Goal: Information Seeking & Learning: Learn about a topic

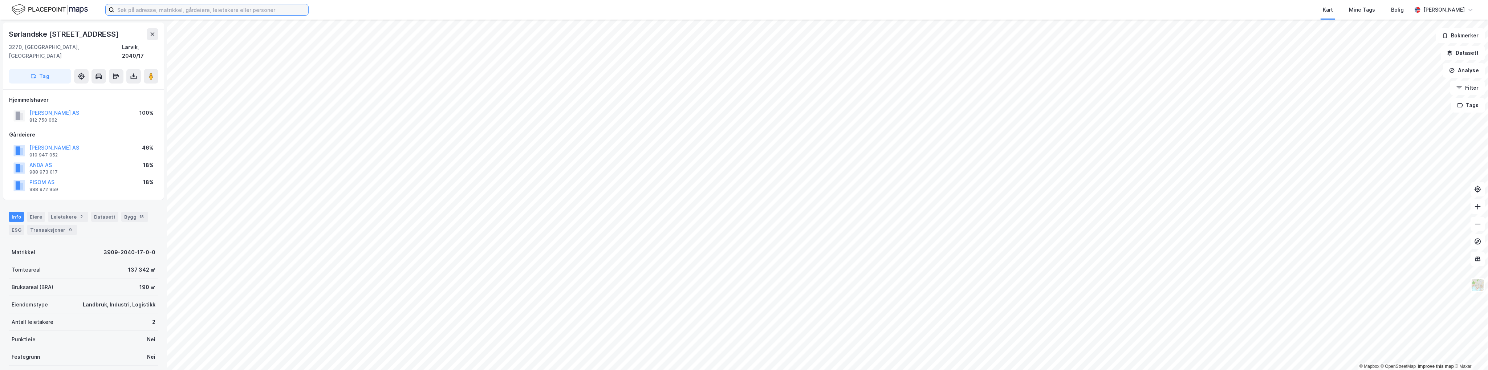
click at [186, 11] on input at bounding box center [211, 9] width 194 height 11
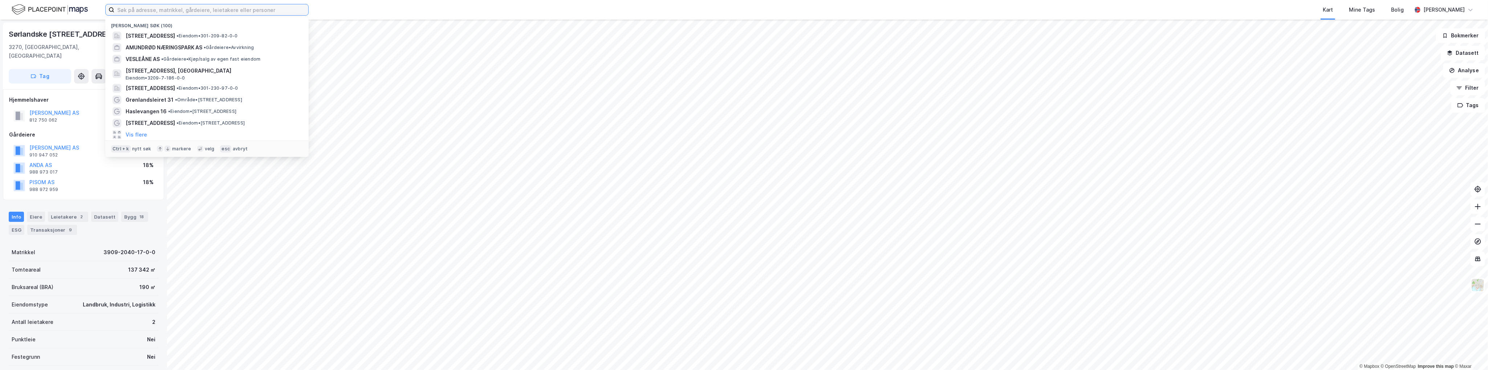
paste input "Serklauvvegen 95"
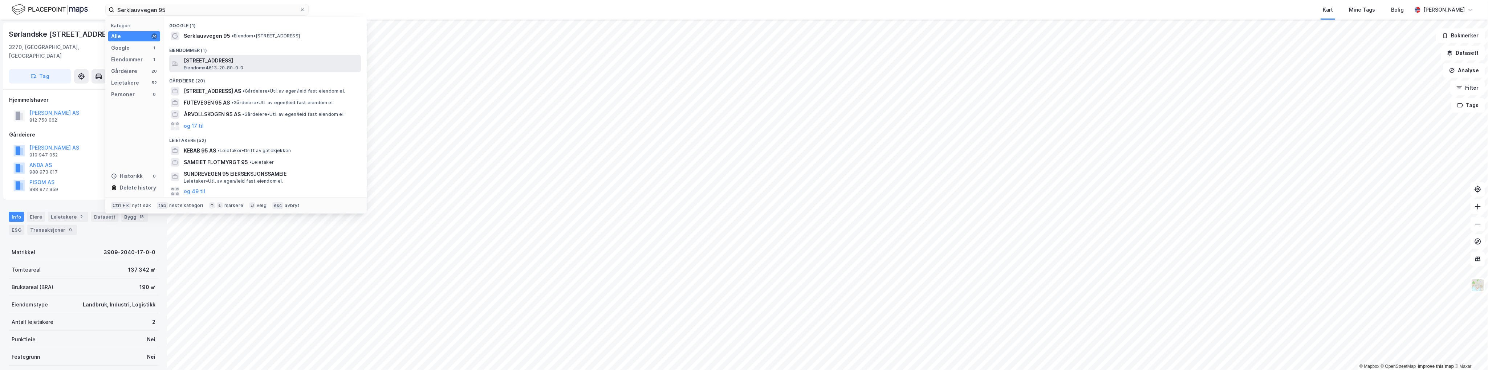
click at [235, 64] on span "[STREET_ADDRESS]" at bounding box center [271, 60] width 174 height 9
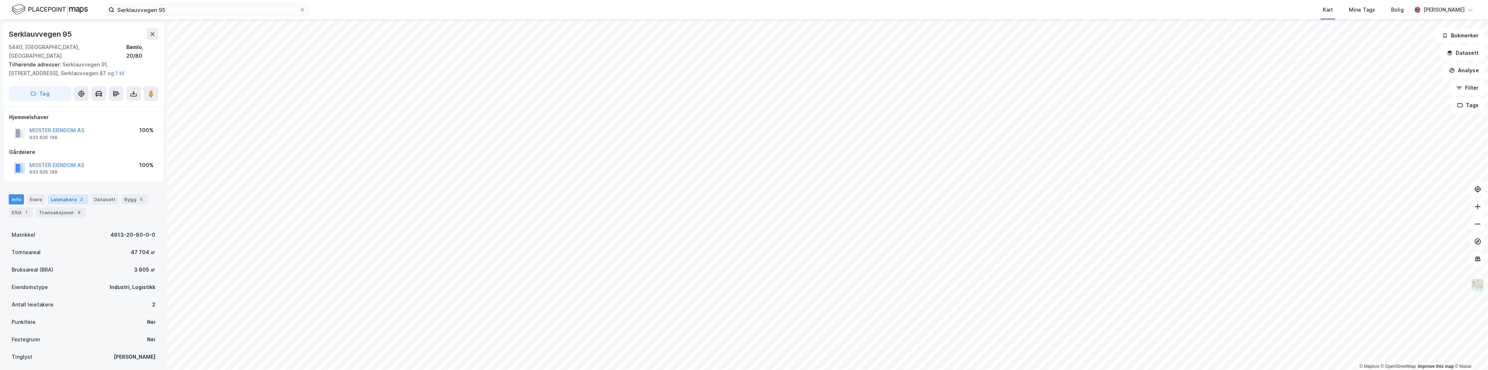
click at [51, 194] on div "Leietakere 2" at bounding box center [68, 199] width 40 height 10
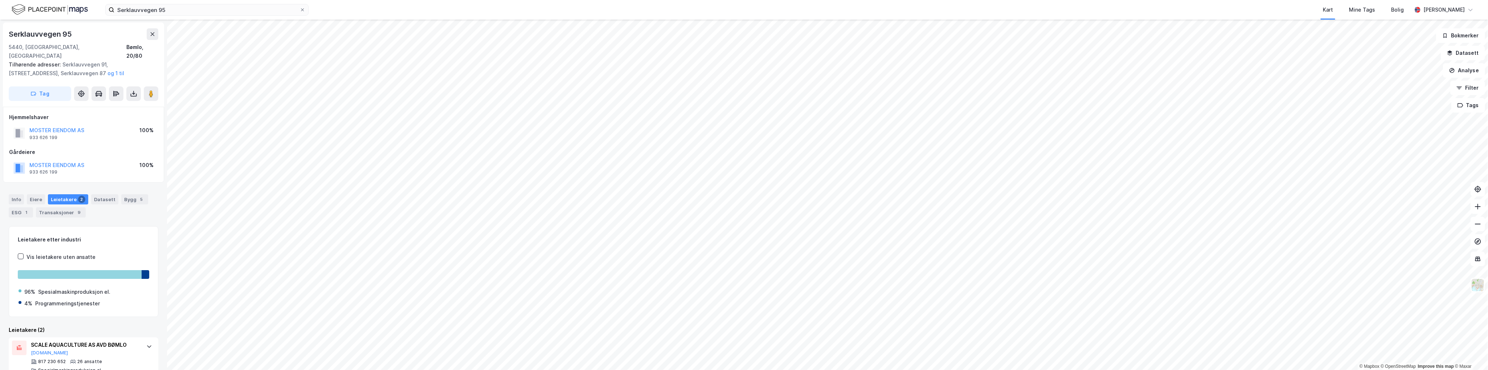
scroll to position [54, 0]
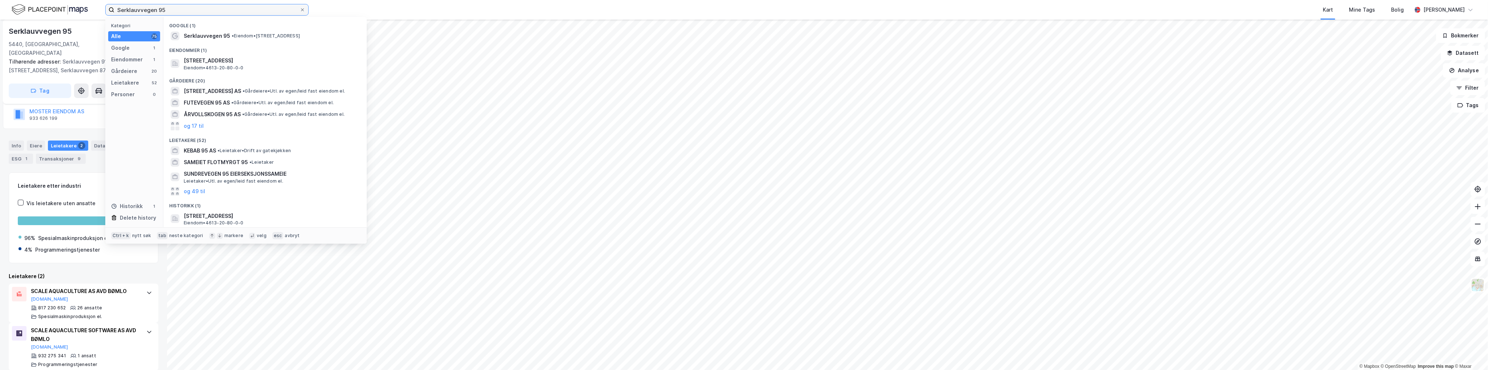
click at [162, 10] on input "Serklauvvegen 95" at bounding box center [206, 9] width 185 height 11
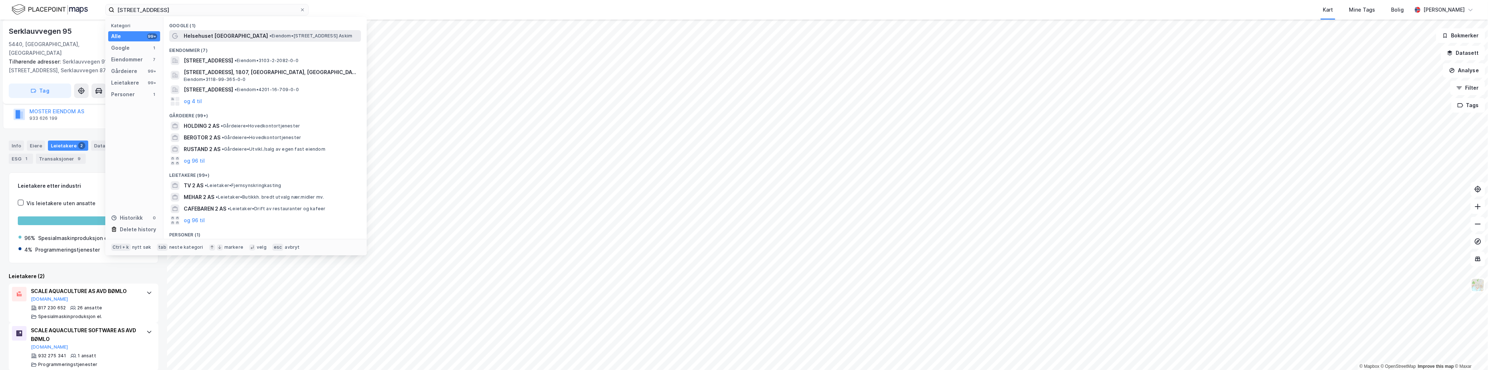
click at [228, 36] on span "Helsehuset [GEOGRAPHIC_DATA]" at bounding box center [226, 36] width 84 height 9
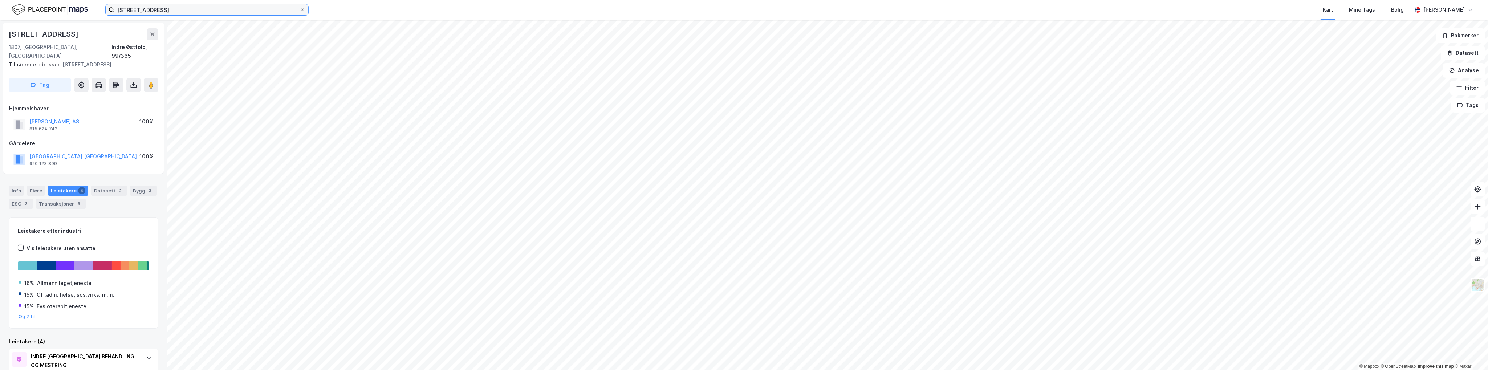
click at [224, 12] on input "[STREET_ADDRESS]" at bounding box center [206, 9] width 185 height 11
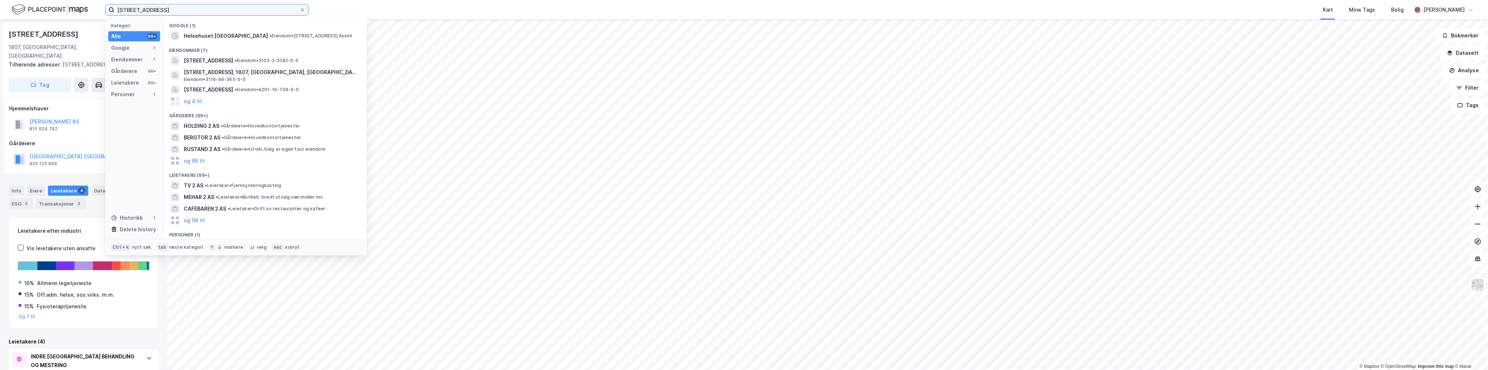
click at [225, 11] on input "[STREET_ADDRESS]" at bounding box center [206, 9] width 185 height 11
paste input "Serklauvvegen 95"
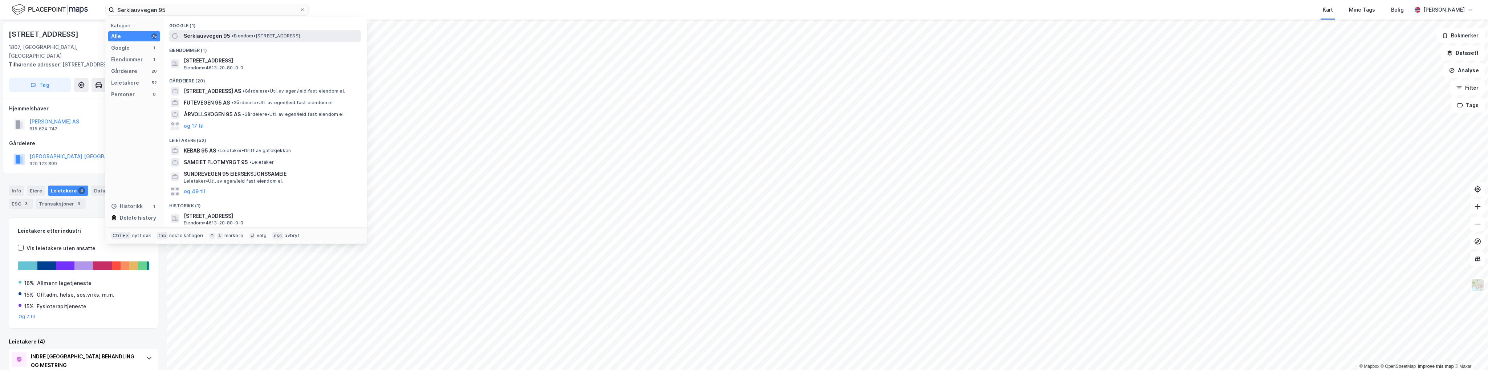
click at [229, 38] on div "Serklauvvegen 95 • Eiendom • [STREET_ADDRESS]" at bounding box center [272, 36] width 176 height 9
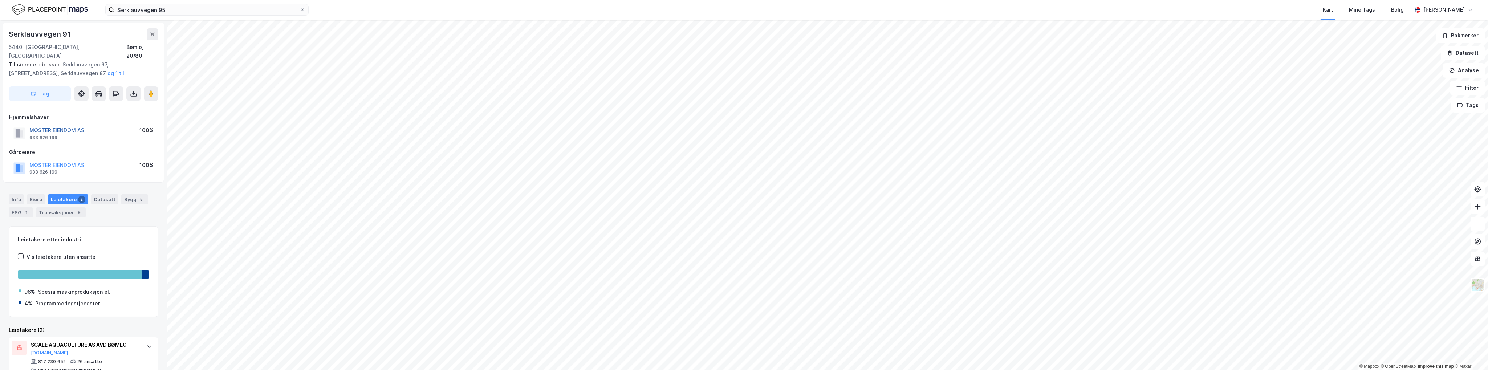
click at [0, 0] on button "MOSTER EIENDOM AS" at bounding box center [0, 0] width 0 height 0
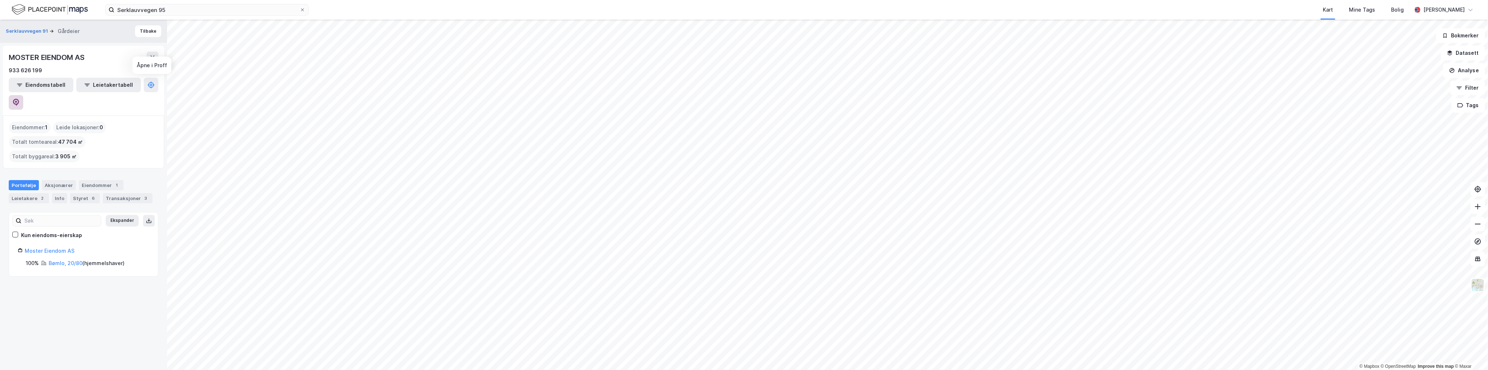
click at [19, 99] on icon at bounding box center [16, 102] width 6 height 7
click at [193, 6] on input "Serklauvvegen 95" at bounding box center [206, 9] width 185 height 11
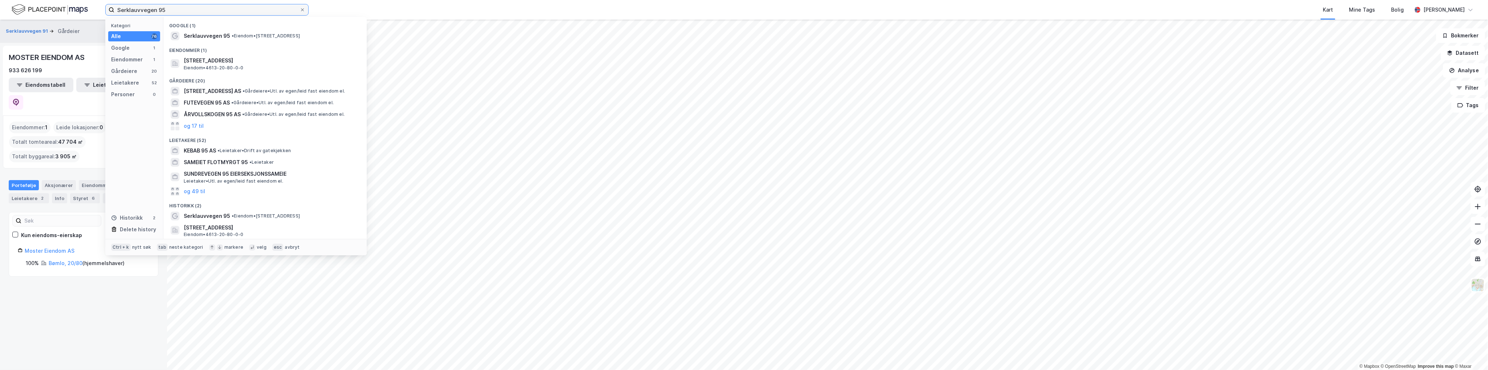
click at [193, 6] on input "Serklauvvegen 95" at bounding box center [206, 9] width 185 height 11
paste input "[STREET_ADDRESS]"
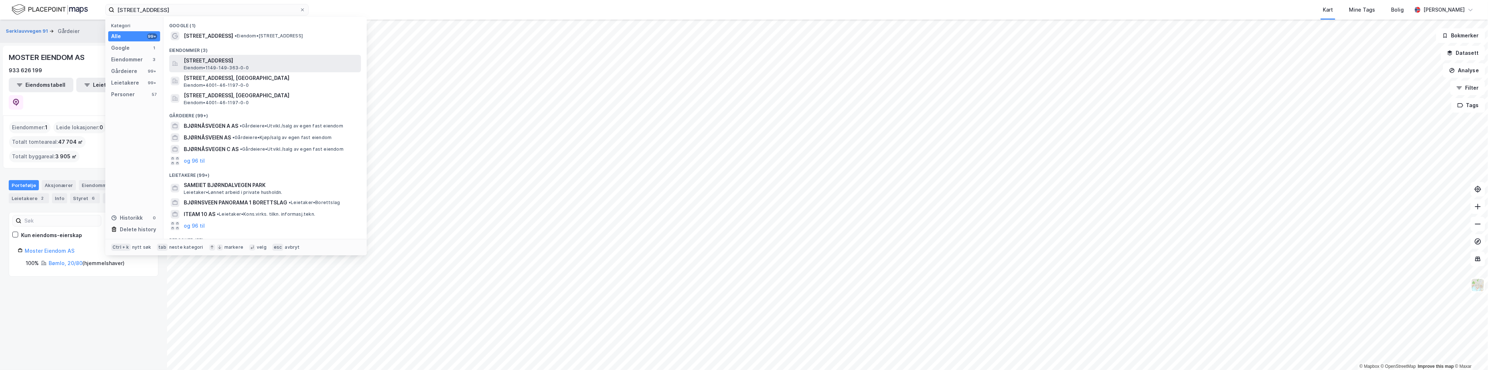
click at [266, 64] on span "[STREET_ADDRESS]" at bounding box center [271, 60] width 174 height 9
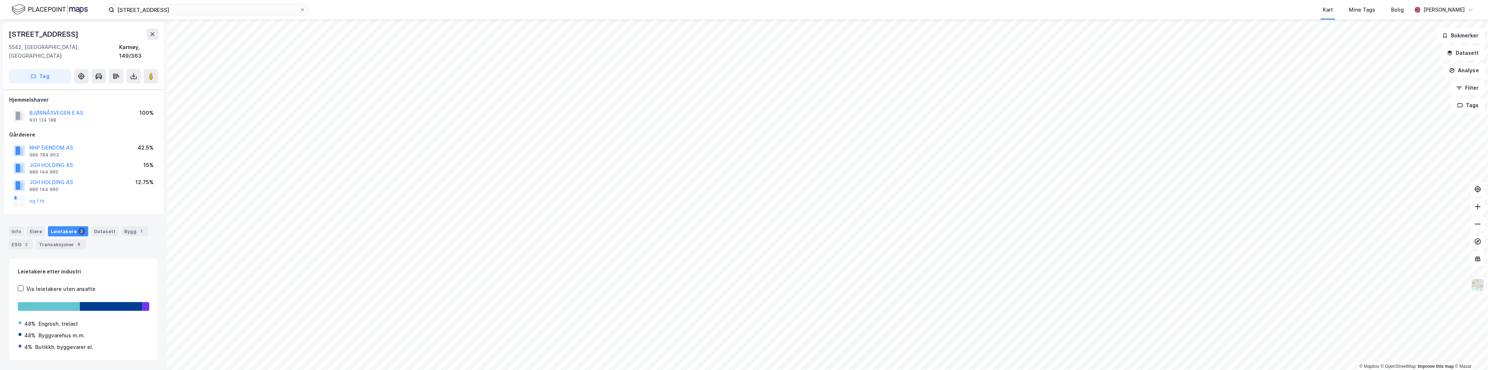
scroll to position [10, 0]
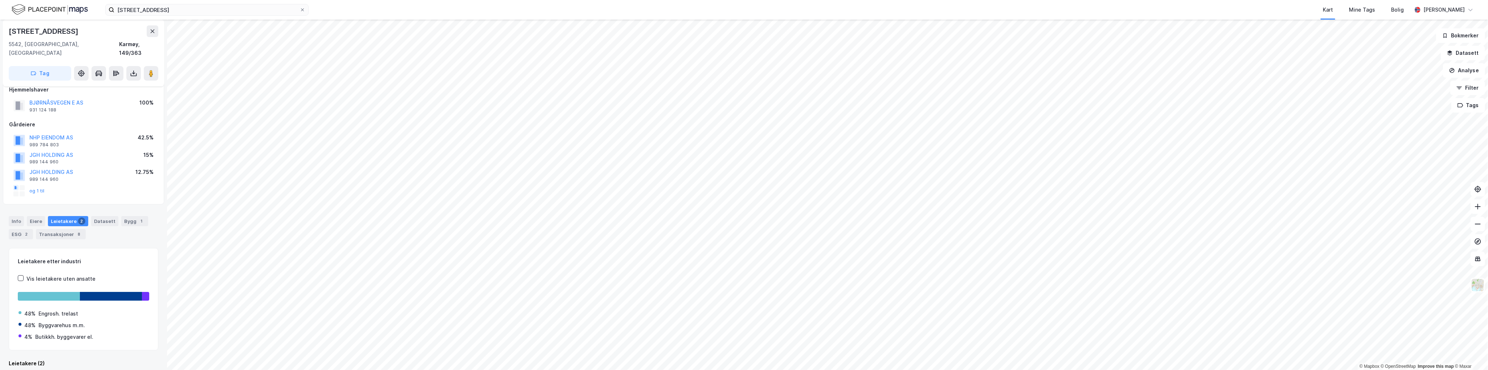
click at [693, 370] on html "Bjørnåsvegen 10 Kart Mine Tags Bolig [PERSON_NAME] © Mapbox © OpenStreetMap Imp…" at bounding box center [744, 185] width 1488 height 370
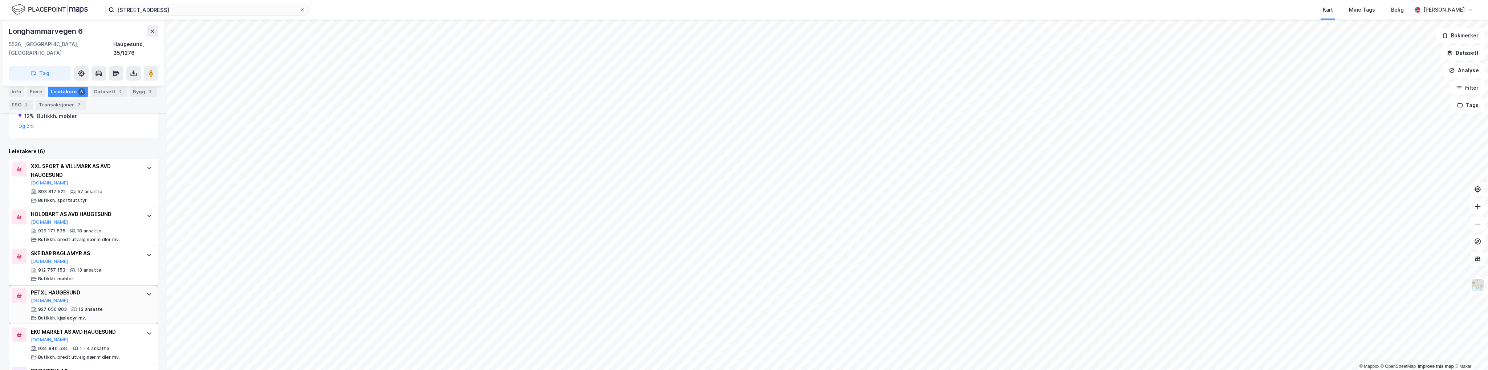
scroll to position [213, 0]
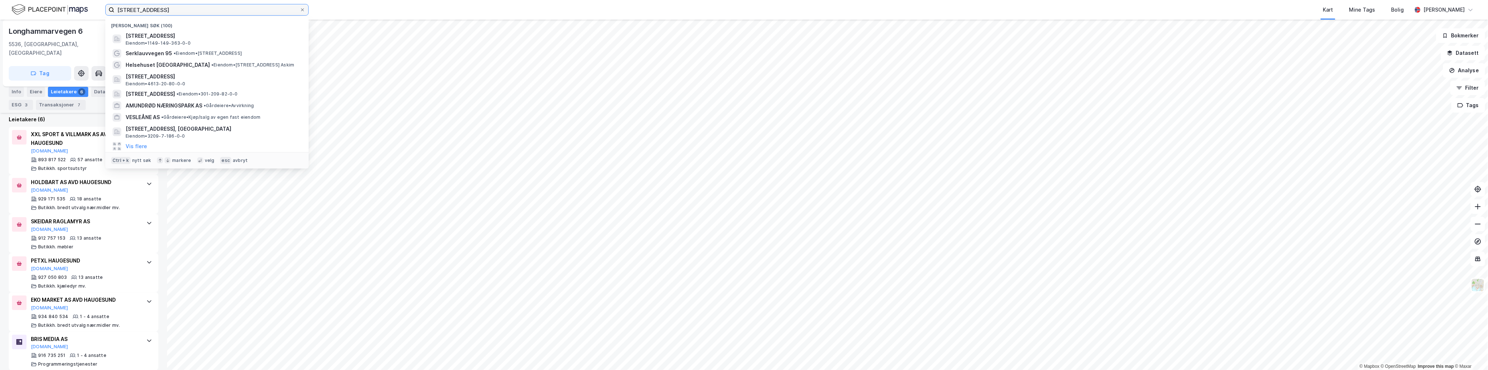
click at [209, 11] on input "[STREET_ADDRESS]" at bounding box center [206, 9] width 185 height 11
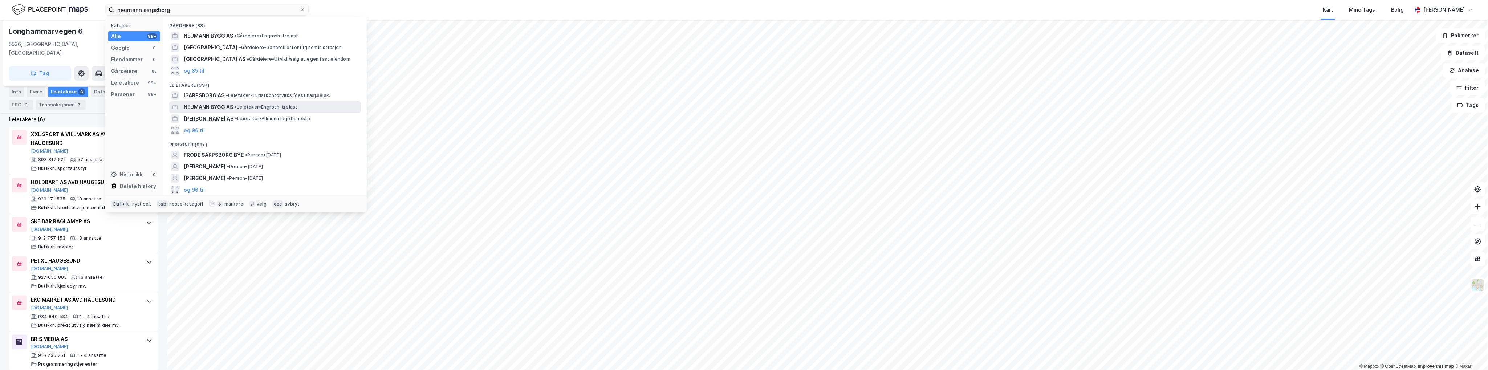
click at [206, 107] on span "NEUMANN BYGG AS" at bounding box center [208, 107] width 49 height 9
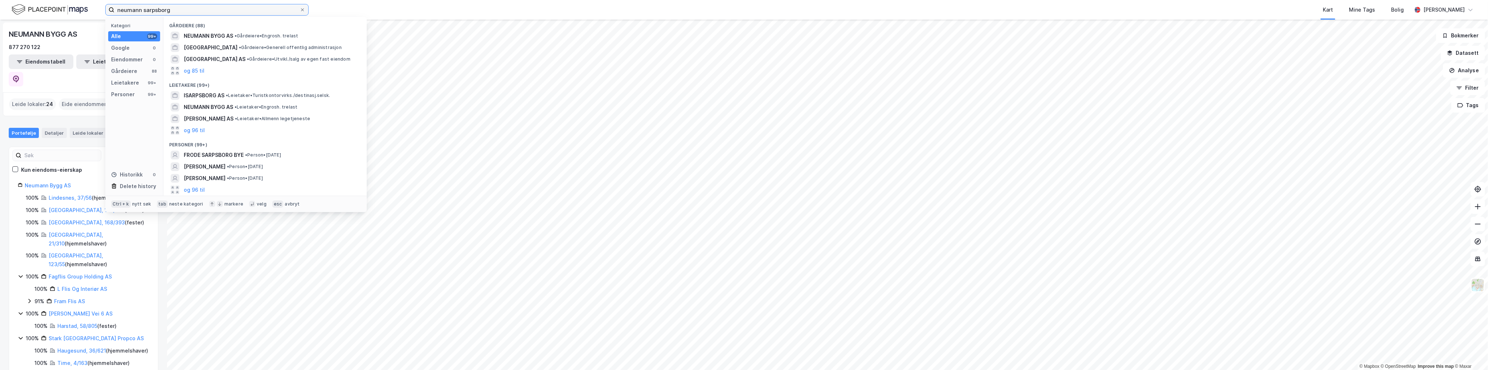
click at [244, 11] on input "neumann sarpsborg" at bounding box center [206, 9] width 185 height 11
click at [245, 9] on input "neumann sarpsborg" at bounding box center [206, 9] width 185 height 11
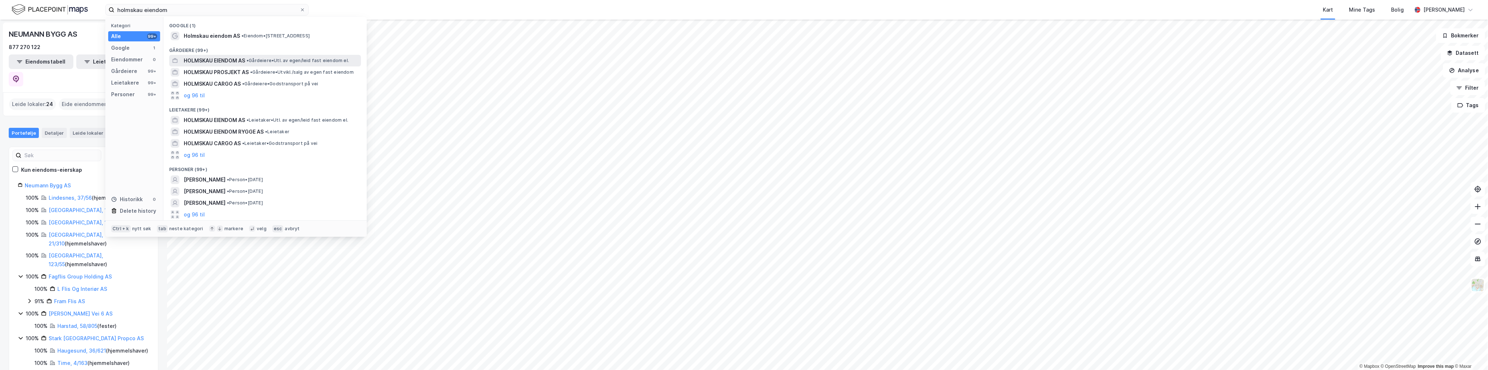
click at [231, 62] on span "HOLMSKAU EIENDOM AS" at bounding box center [214, 60] width 61 height 9
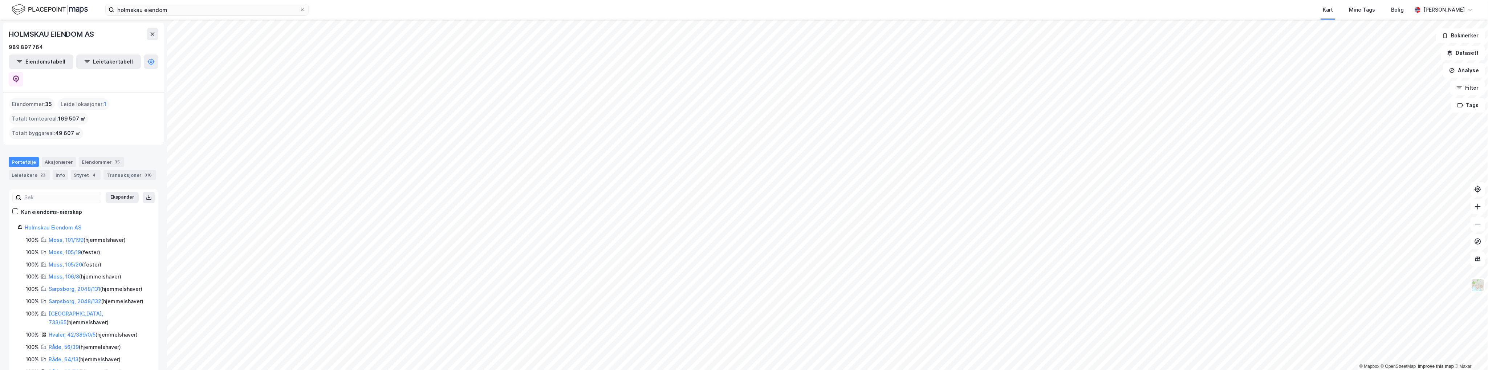
scroll to position [73, 0]
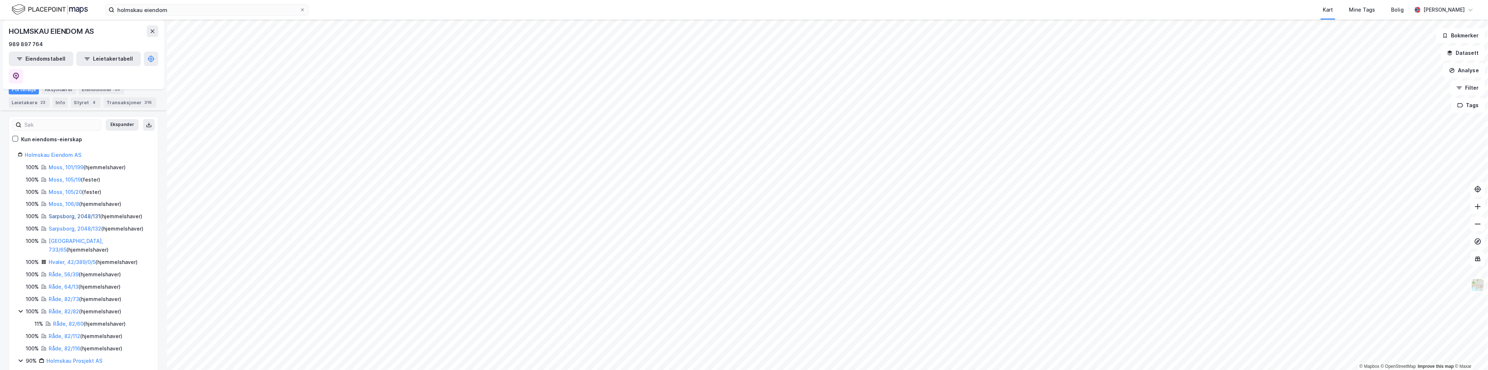
click at [78, 213] on link "Sarpsborg, 2048/131" at bounding box center [75, 216] width 52 height 6
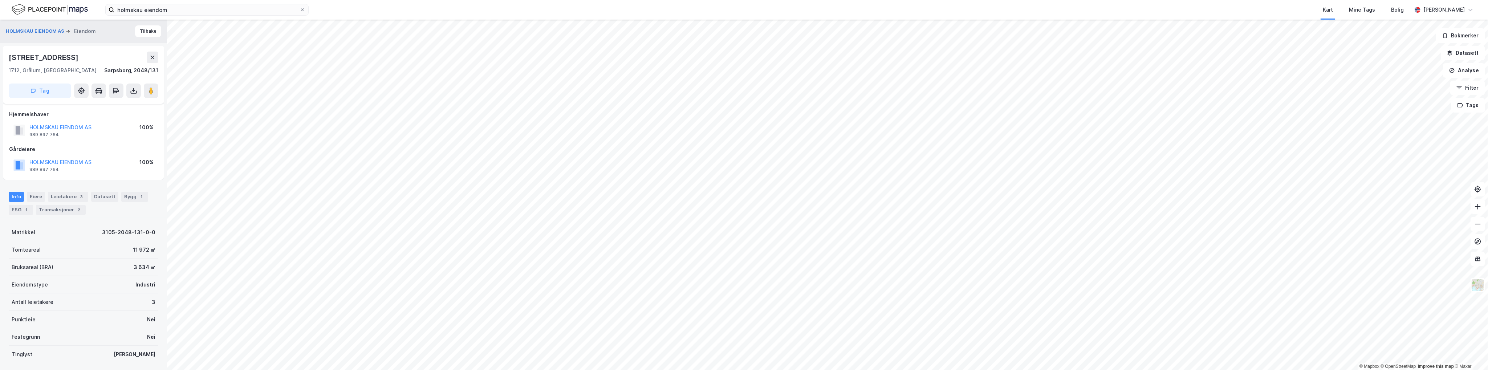
scroll to position [86, 0]
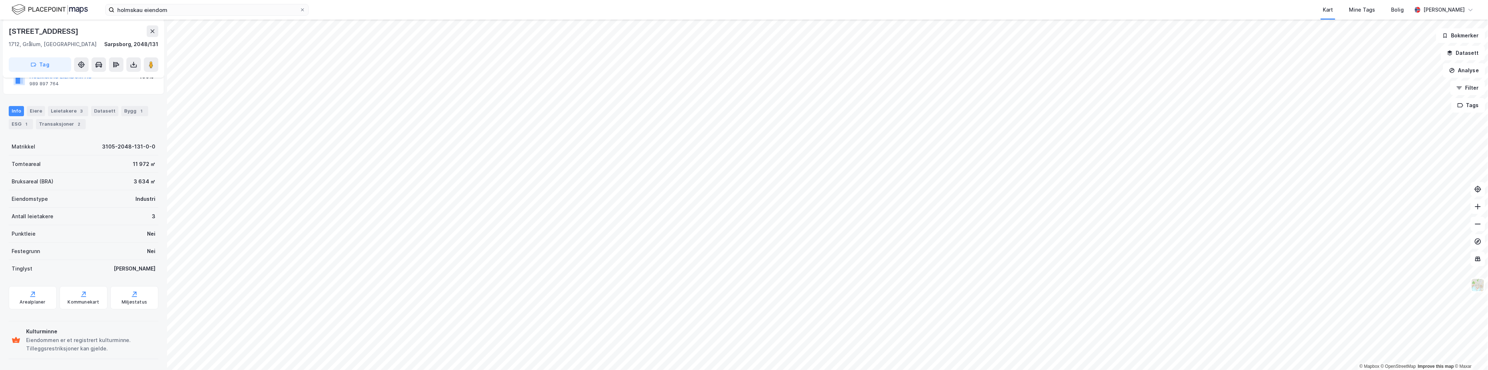
click at [71, 111] on div "Leietakere 3" at bounding box center [68, 111] width 40 height 10
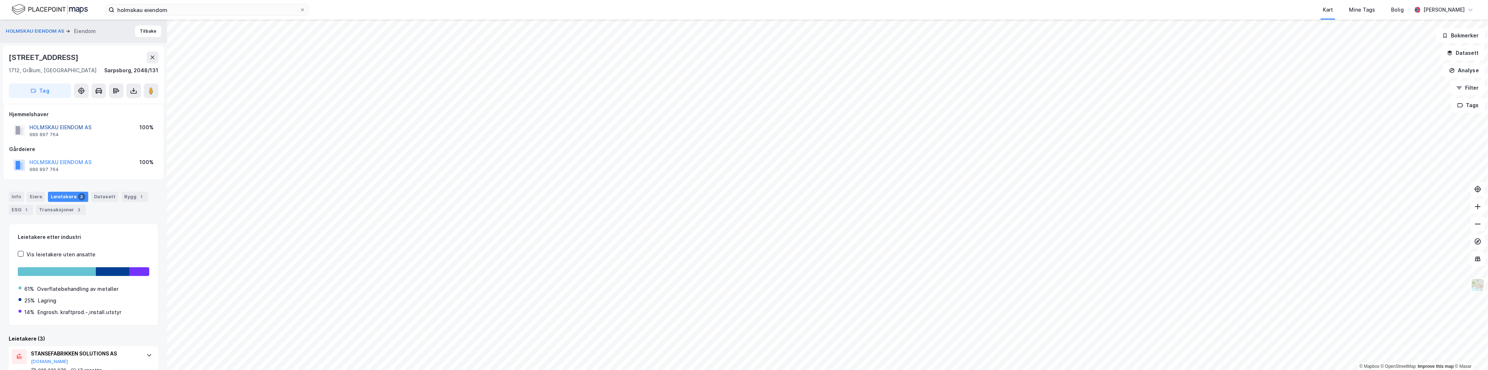
click at [0, 0] on button "HOLMSKAU EIENDOM AS" at bounding box center [0, 0] width 0 height 0
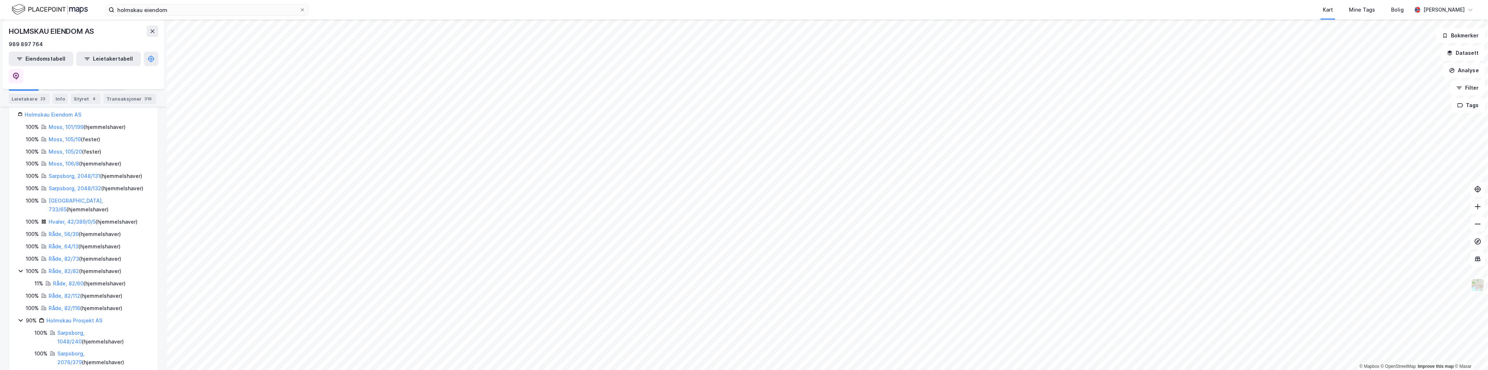
scroll to position [145, 0]
click at [74, 153] on link "Sarpsborg, 2048/132" at bounding box center [75, 156] width 53 height 6
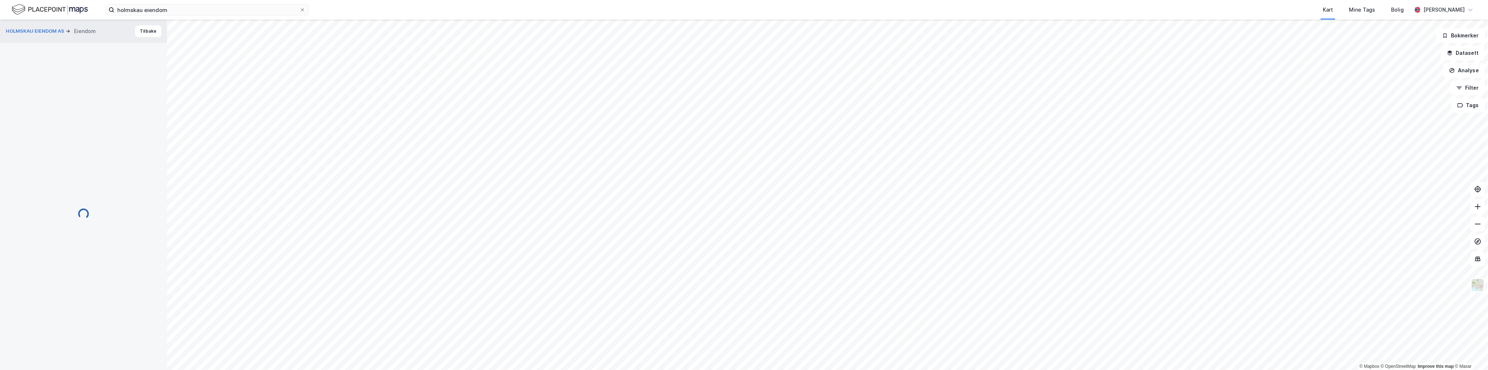
scroll to position [3, 0]
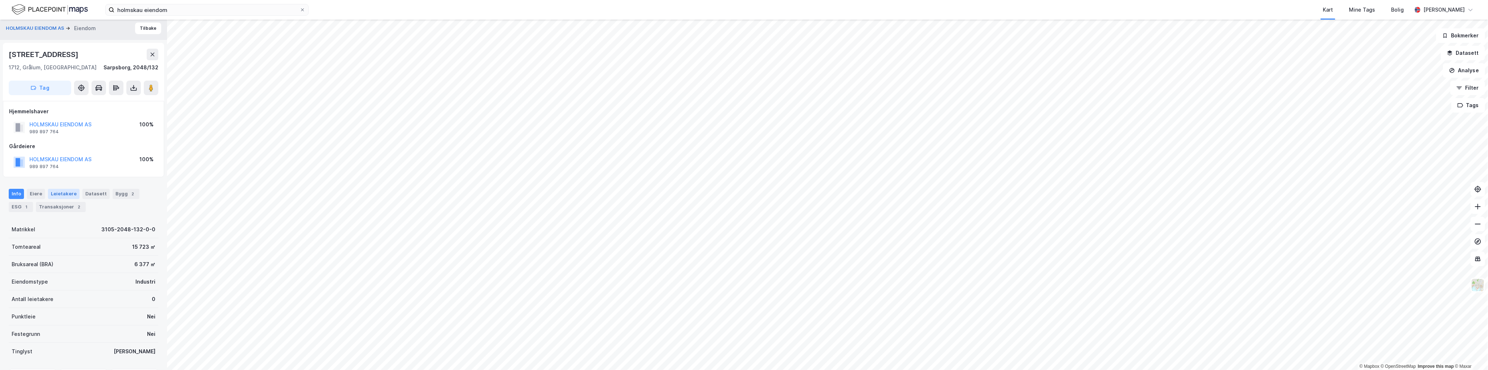
click at [66, 195] on div "Leietakere" at bounding box center [64, 194] width 32 height 10
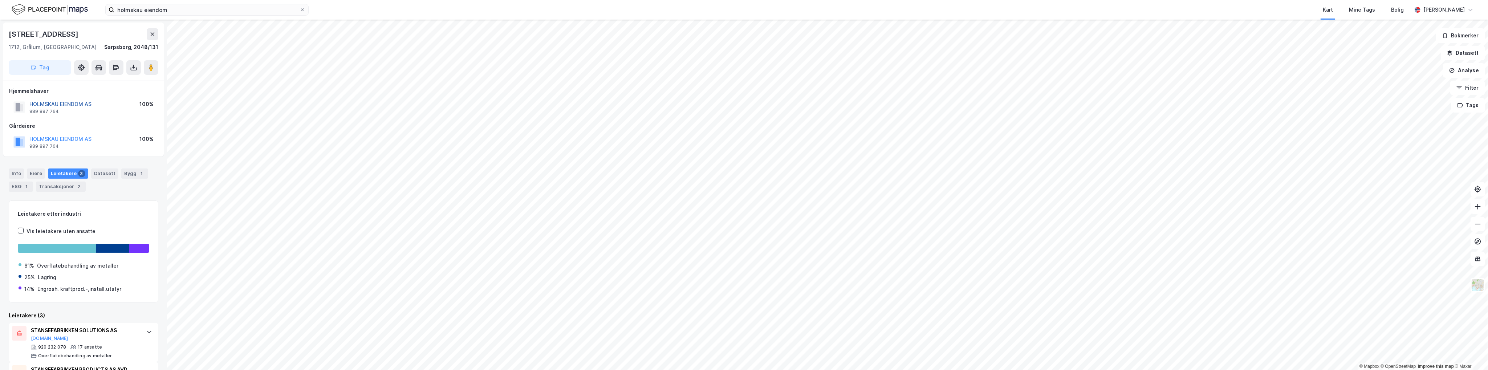
click at [0, 0] on button "HOLMSKAU EIENDOM AS" at bounding box center [0, 0] width 0 height 0
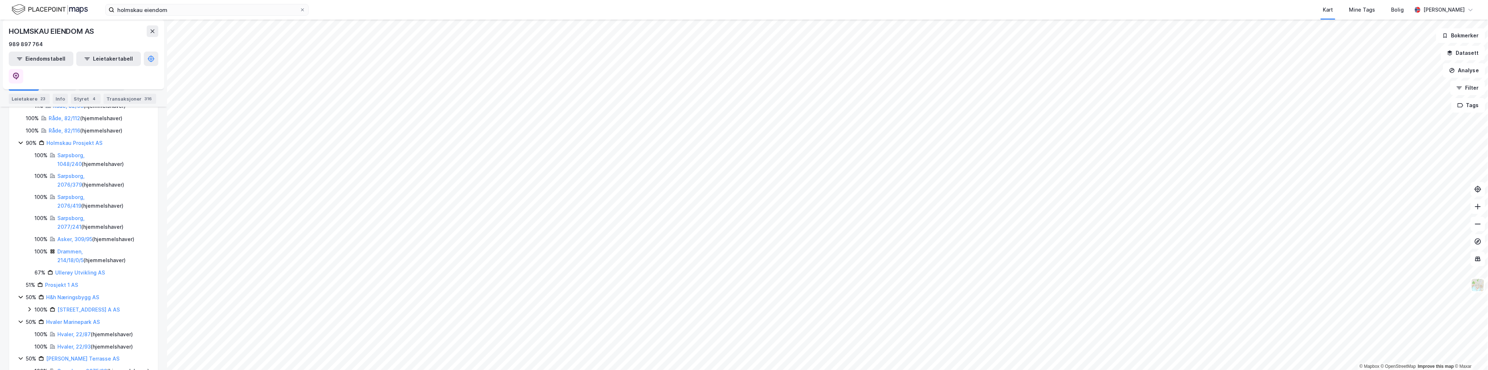
scroll to position [254, 0]
click at [75, 188] on link "Sarpsborg, 1048/240" at bounding box center [70, 195] width 27 height 15
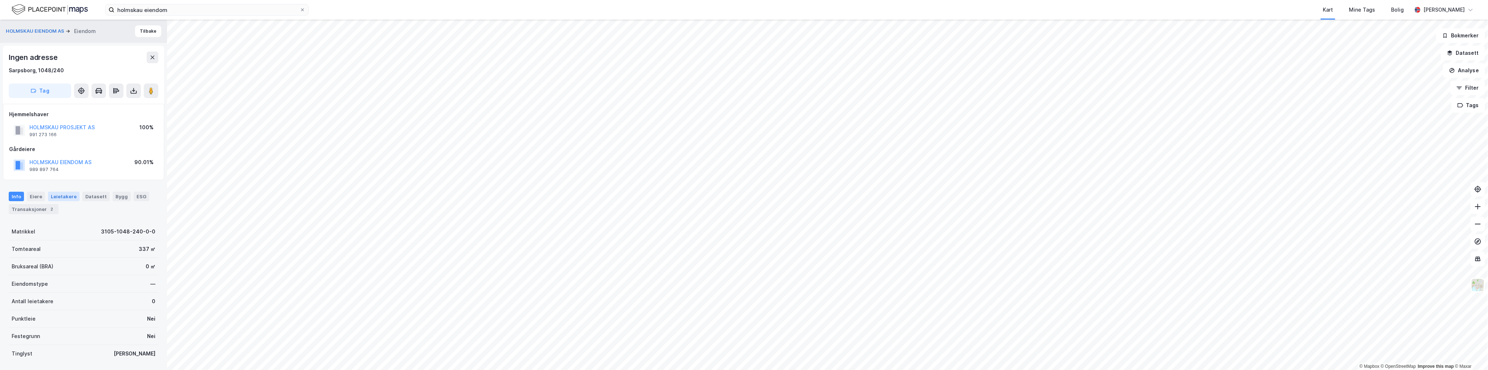
scroll to position [1, 0]
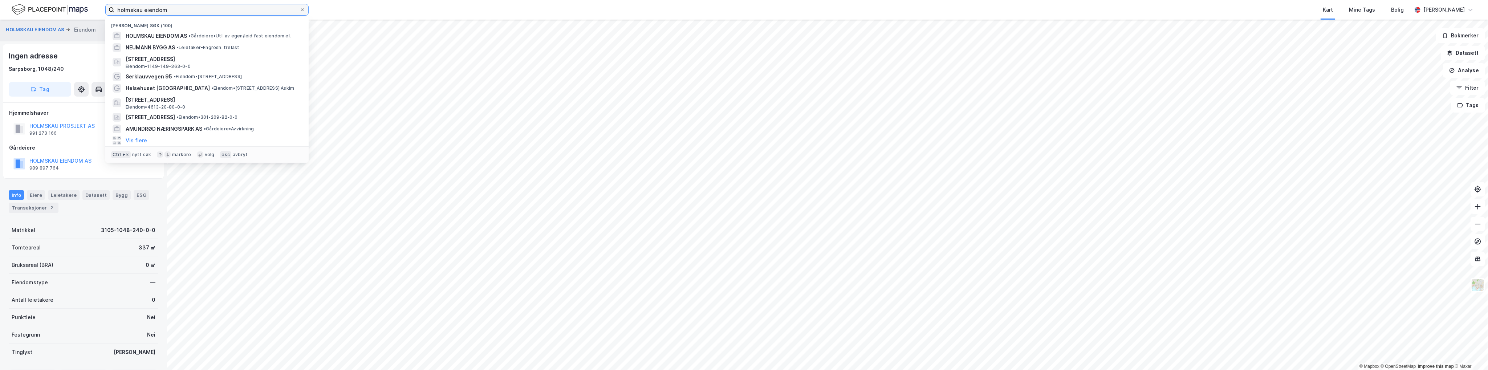
click at [231, 7] on input "holmskau eiendom" at bounding box center [206, 9] width 185 height 11
click at [231, 8] on input "holmskau eiendom" at bounding box center [206, 9] width 185 height 11
paste input "[STREET_ADDRESS]"
type input "[STREET_ADDRESS]"
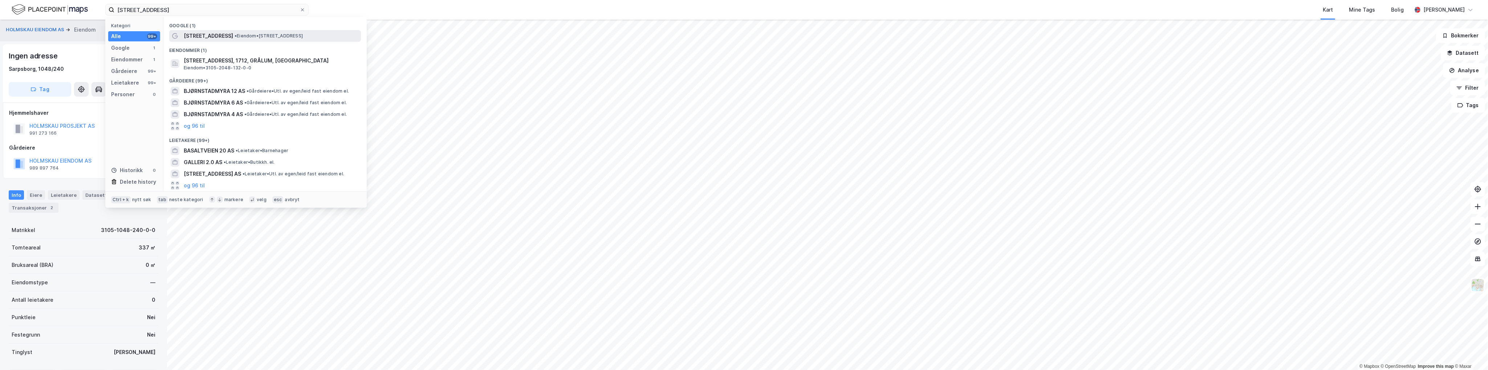
click at [187, 36] on span "[STREET_ADDRESS]" at bounding box center [208, 36] width 49 height 9
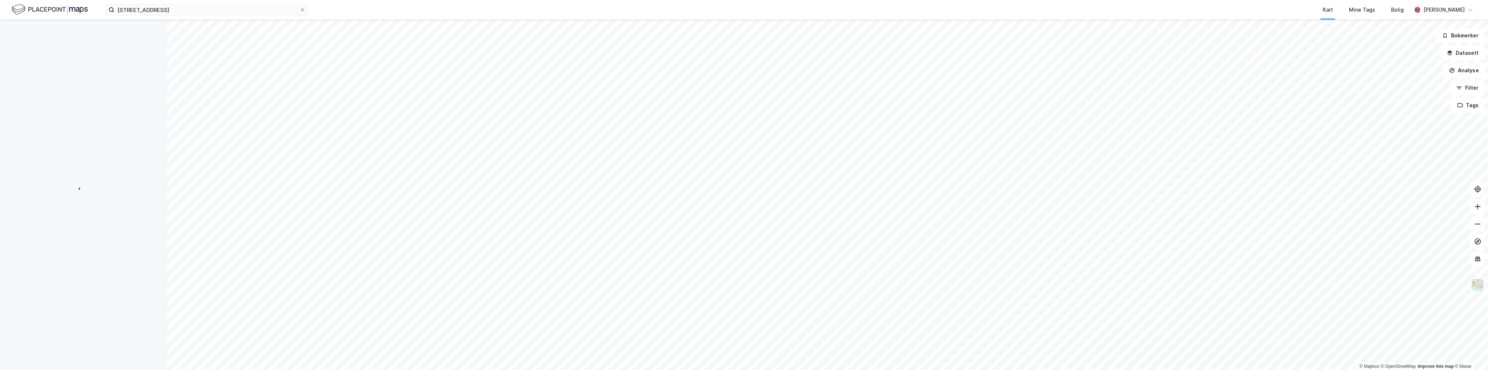
scroll to position [1, 0]
